Goal: Task Accomplishment & Management: Manage account settings

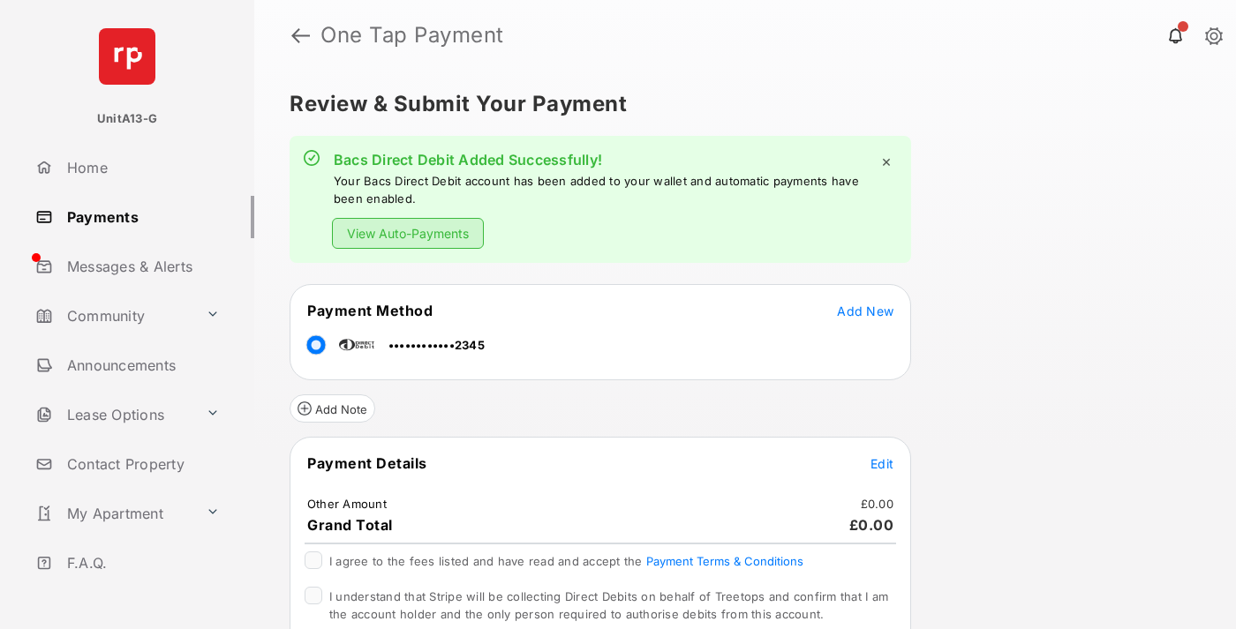
click at [138, 216] on link "Payments" at bounding box center [141, 217] width 226 height 42
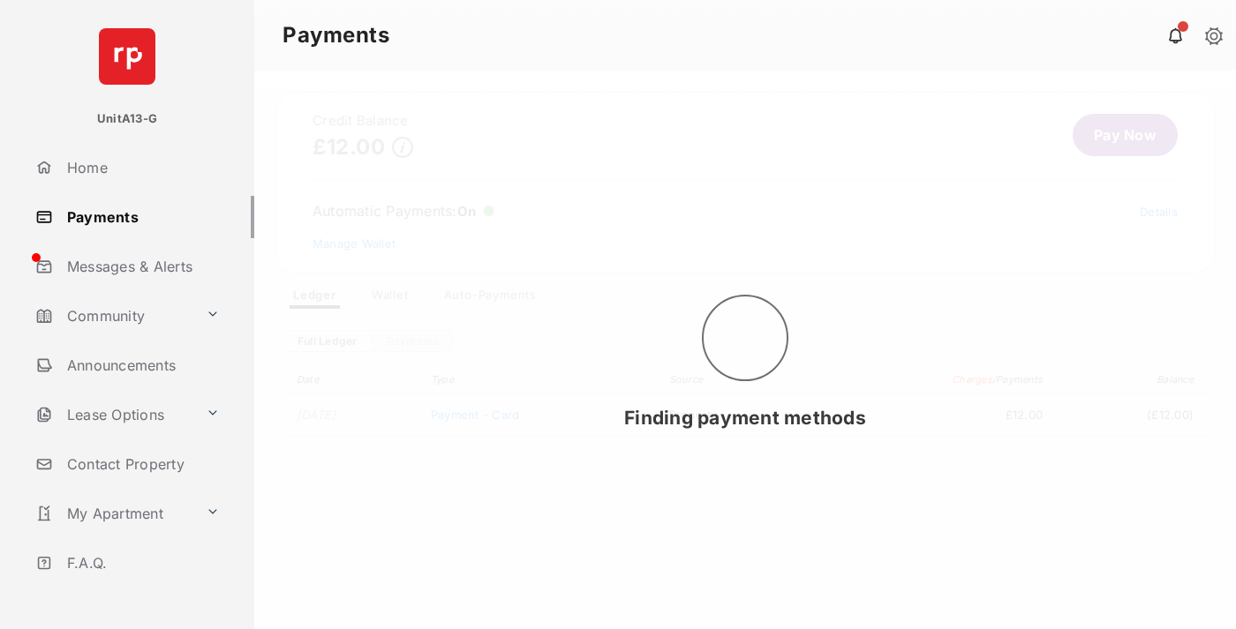
click at [354, 244] on link "Manage Wallet" at bounding box center [353, 244] width 83 height 14
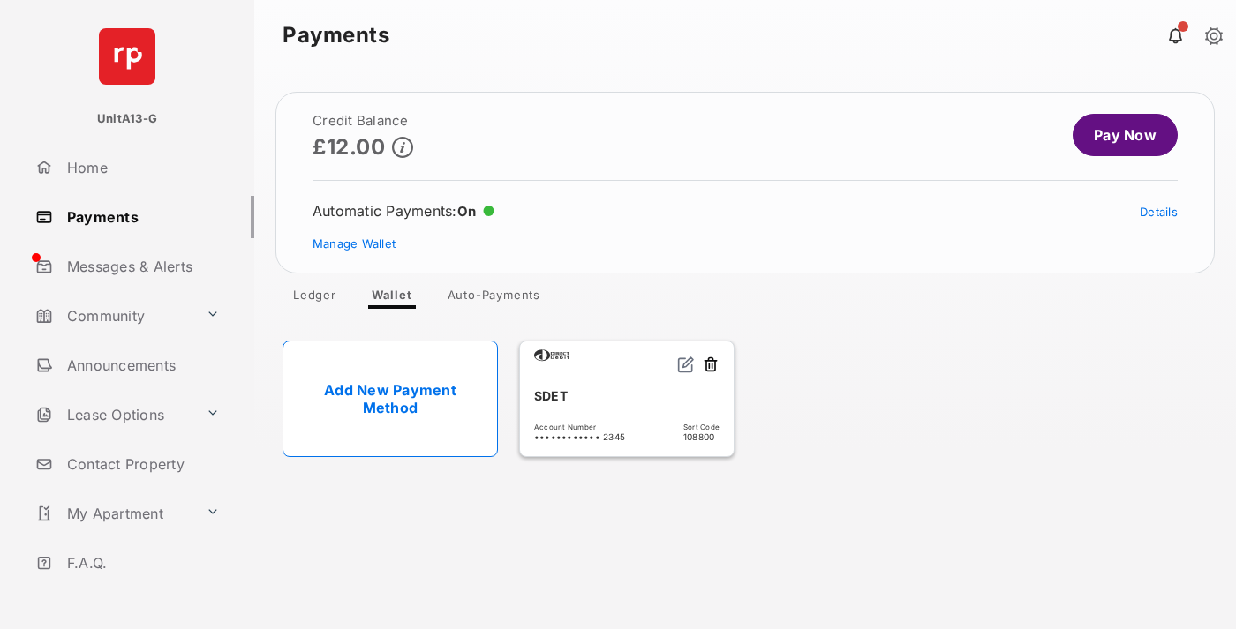
click at [1158, 212] on link "Details" at bounding box center [1159, 212] width 38 height 14
